Goal: Transaction & Acquisition: Purchase product/service

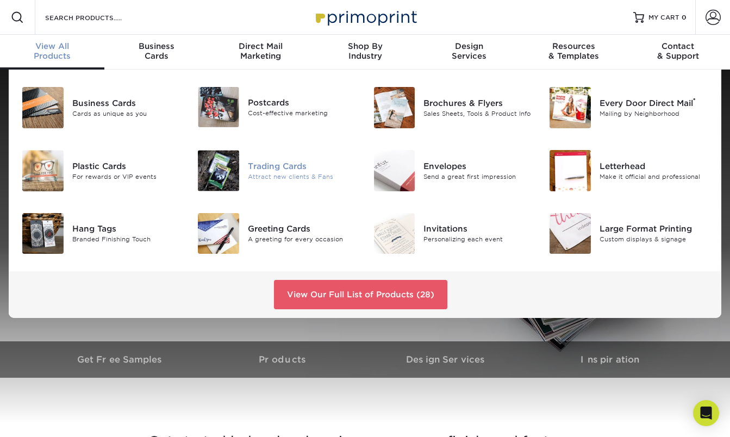
click at [260, 171] on div "Trading Cards" at bounding box center [302, 166] width 109 height 12
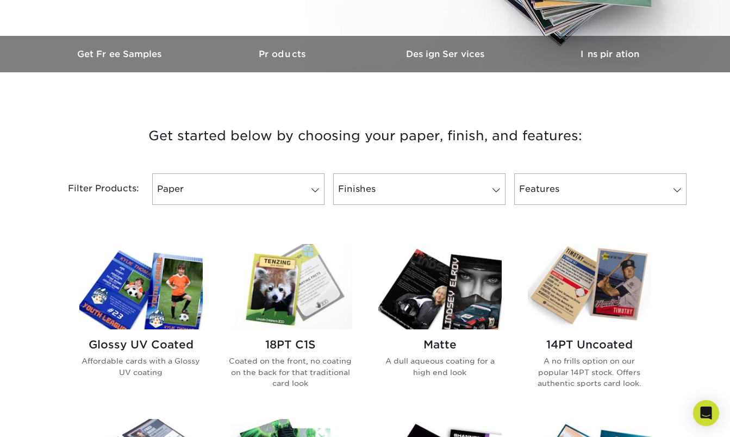
scroll to position [326, 0]
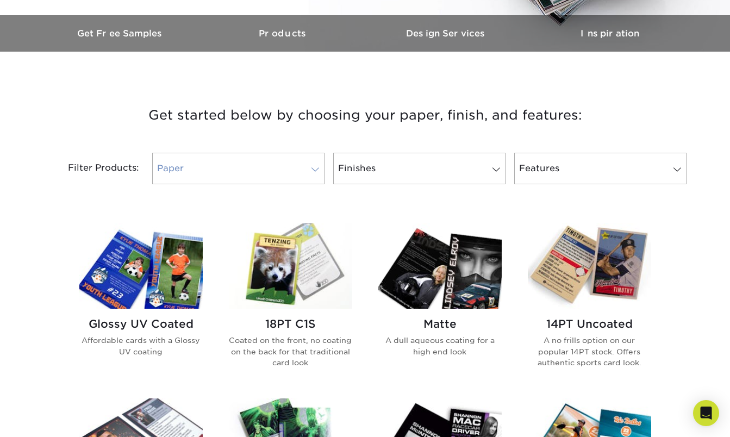
click at [313, 169] on span at bounding box center [314, 169] width 15 height 9
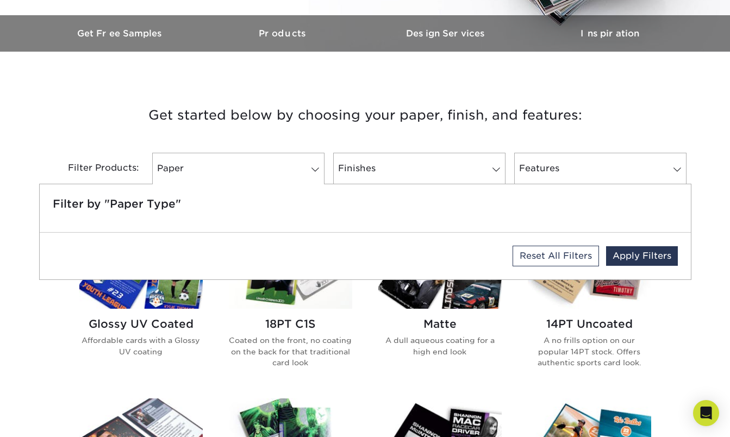
click at [108, 134] on h3 "Get started below by choosing your paper, finish, and features:" at bounding box center [365, 115] width 636 height 49
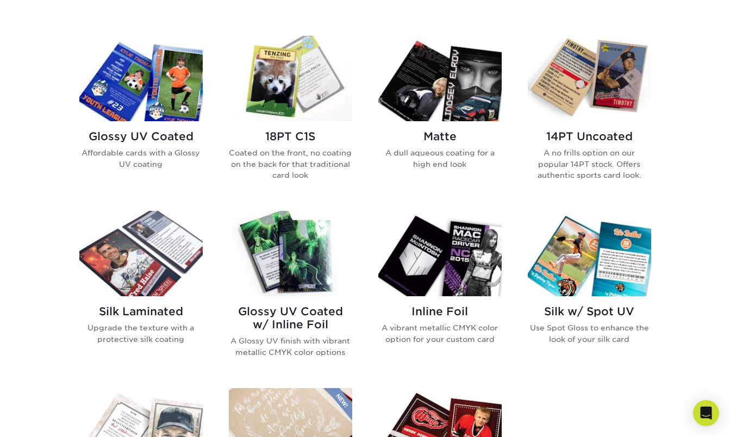
scroll to position [489, 0]
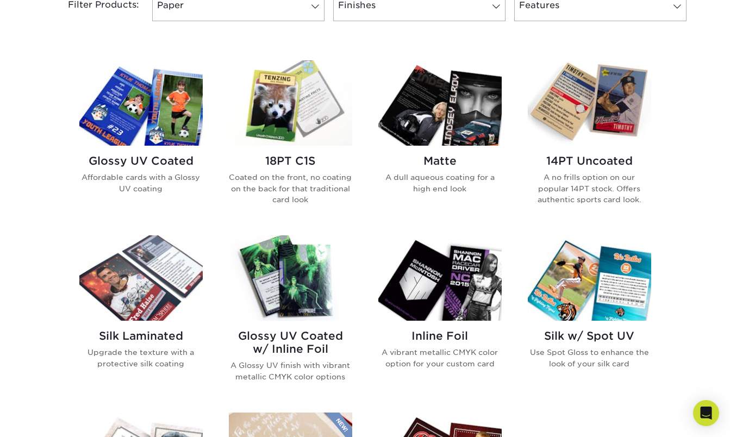
click at [129, 145] on img at bounding box center [140, 102] width 123 height 85
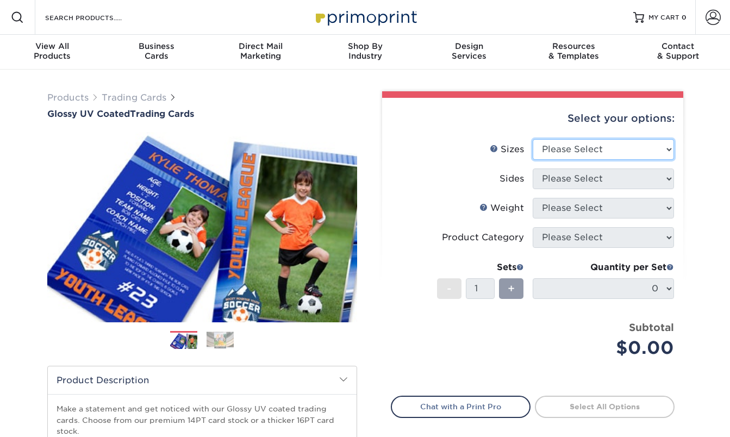
click at [584, 149] on select "Please Select 2.5" x 3.5"" at bounding box center [602, 149] width 141 height 21
select select "2.50x3.50"
click at [532, 139] on select "Please Select 2.5" x 3.5"" at bounding box center [602, 149] width 141 height 21
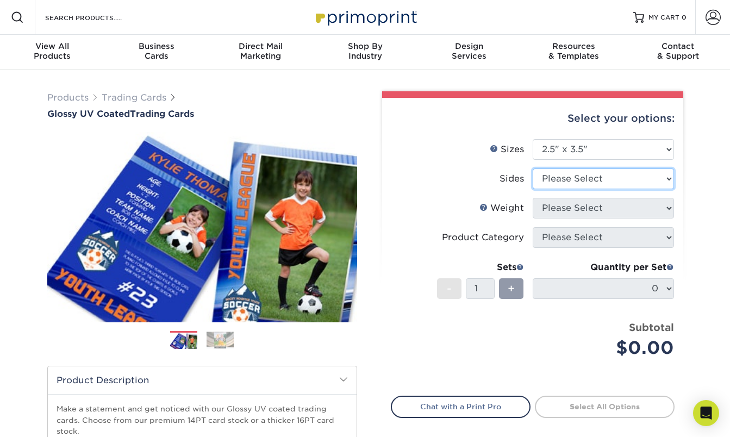
click at [581, 179] on select "Please Select Print Both Sides Print Front Only" at bounding box center [602, 178] width 141 height 21
select select "13abbda7-1d64-4f25-8bb2-c179b224825d"
click at [532, 168] on select "Please Select Print Both Sides Print Front Only" at bounding box center [602, 178] width 141 height 21
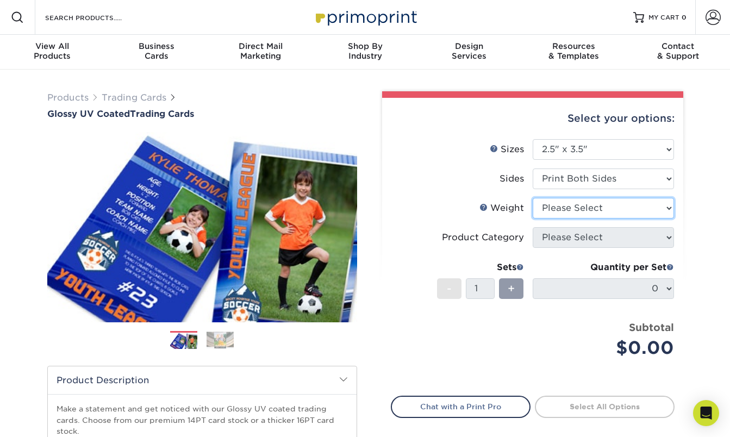
click at [581, 208] on select "Please Select 16PT 14PT 18PT C1S" at bounding box center [602, 208] width 141 height 21
select select "16PT"
click at [532, 198] on select "Please Select 16PT 14PT 18PT C1S" at bounding box center [602, 208] width 141 height 21
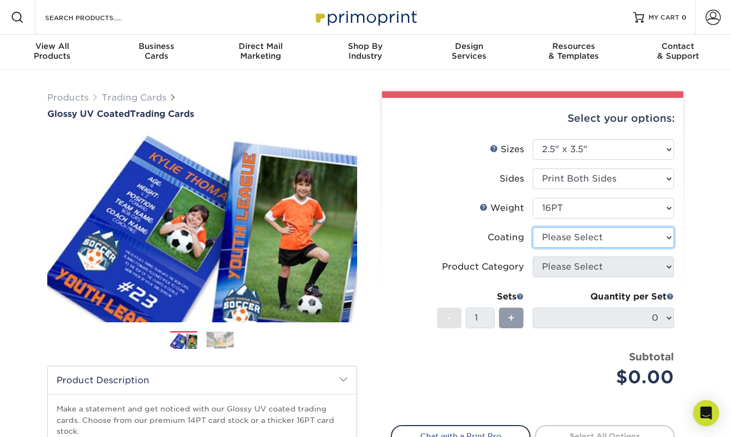
click at [574, 233] on select at bounding box center [602, 237] width 141 height 21
select select "ae367451-b2b8-45df-a344-0f05b6a12993"
click at [532, 227] on select at bounding box center [602, 237] width 141 height 21
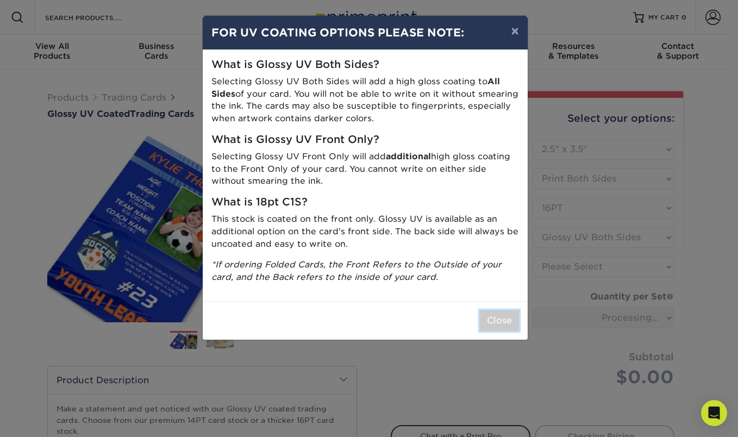
click at [497, 322] on button "Close" at bounding box center [499, 320] width 39 height 21
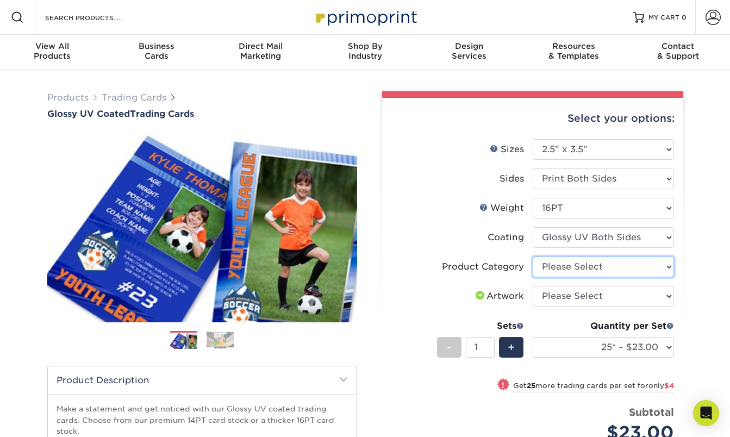
click at [568, 270] on select "Please Select Trading Cards" at bounding box center [602, 266] width 141 height 21
select select "c2f9bce9-36c2-409d-b101-c29d9d031e18"
click at [532, 256] on select "Please Select Trading Cards" at bounding box center [602, 266] width 141 height 21
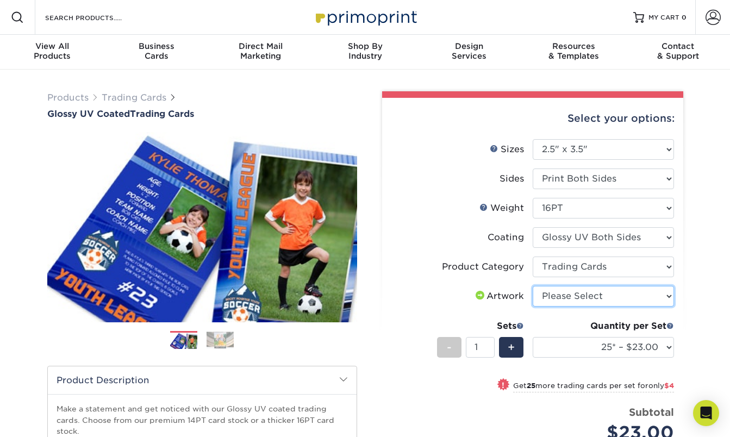
click at [575, 297] on select "Please Select I will upload files I need a design - $100" at bounding box center [602, 296] width 141 height 21
select select "upload"
click at [532, 286] on select "Please Select I will upload files I need a design - $100" at bounding box center [602, 296] width 141 height 21
click at [545, 321] on div "Quantity per Set" at bounding box center [602, 325] width 141 height 13
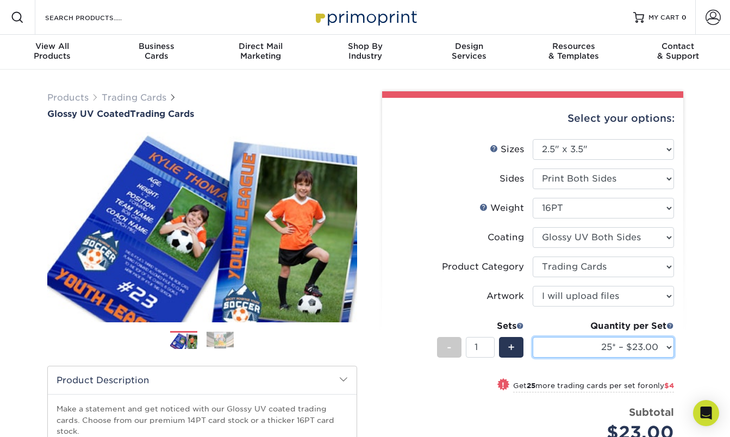
click at [593, 346] on select "25* – $23.00 50* – $27.00 75* – $33.00 100* – $37.00 250* – $47.00 500 – $58.00…" at bounding box center [602, 347] width 141 height 21
drag, startPoint x: 436, startPoint y: 161, endPoint x: 450, endPoint y: 161, distance: 14.1
click at [436, 161] on li "Sizes Help Sizes Please Select 2.5" x 3.5"" at bounding box center [532, 153] width 283 height 29
